Goal: Use online tool/utility

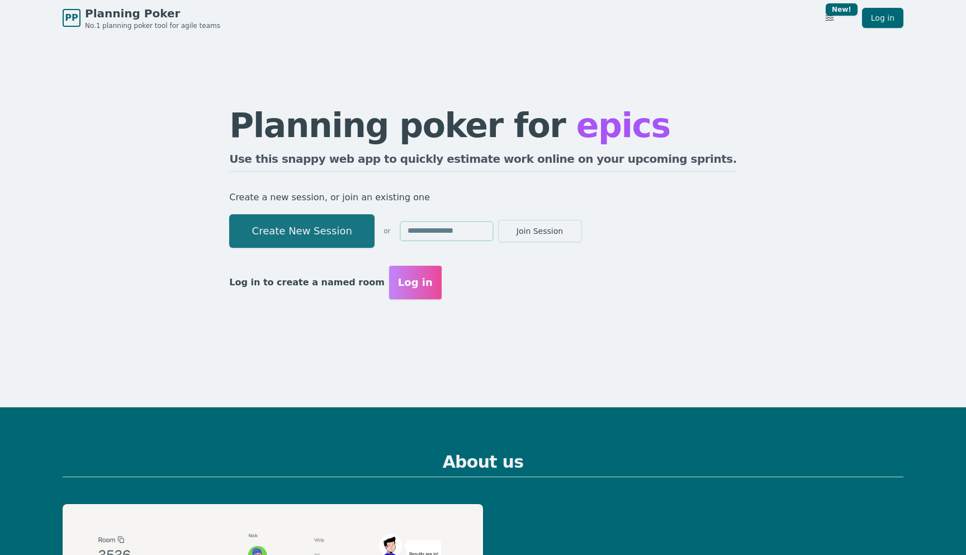
click at [372, 231] on button "Create New Session" at bounding box center [301, 231] width 145 height 34
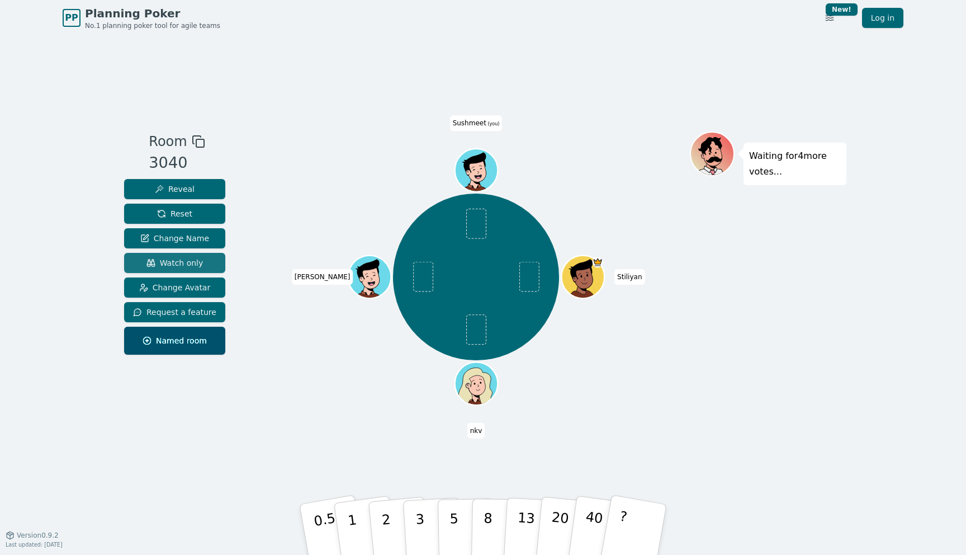
click at [188, 258] on span "Watch only" at bounding box center [175, 262] width 57 height 11
